Goal: Navigation & Orientation: Find specific page/section

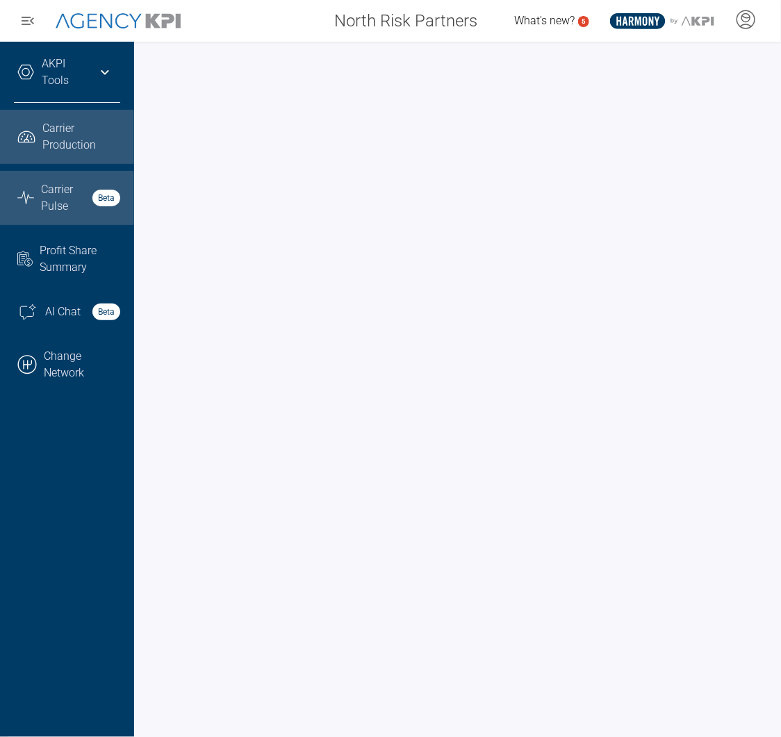
click at [65, 203] on span "Carrier Pulse" at bounding box center [62, 197] width 43 height 33
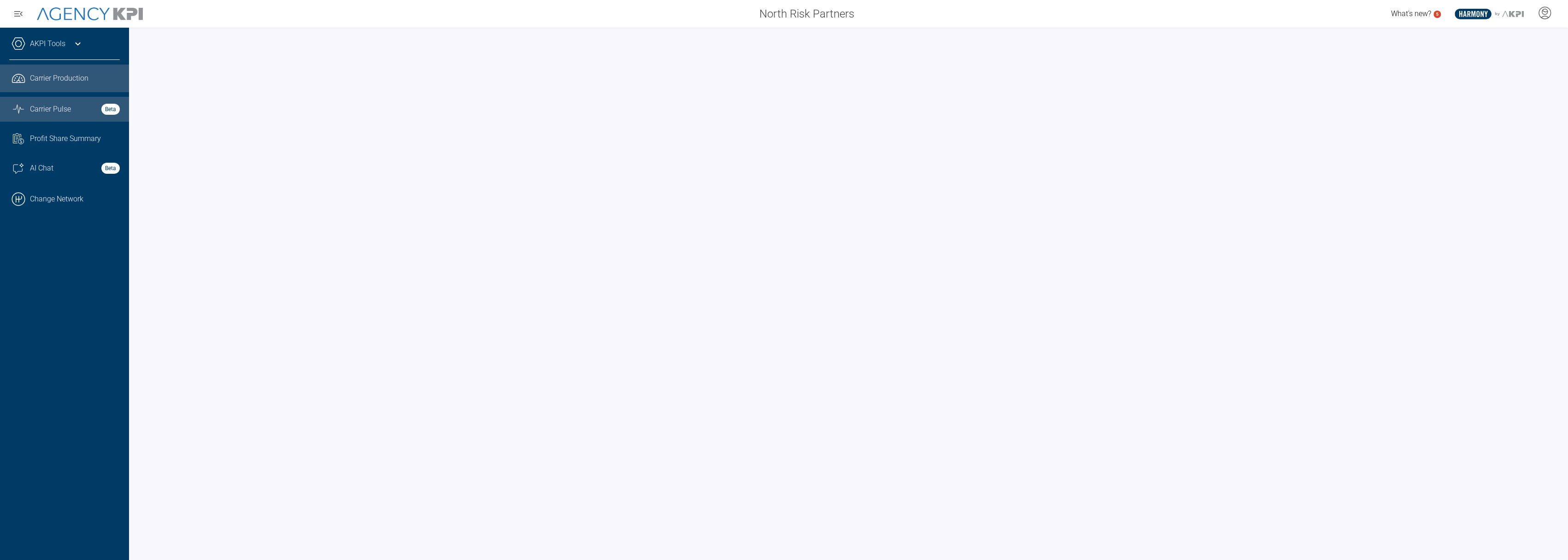
click at [68, 79] on span "Carrier Production" at bounding box center [59, 78] width 58 height 11
click at [40, 104] on span "Carrier Pulse" at bounding box center [50, 109] width 41 height 11
